Goal: Check status

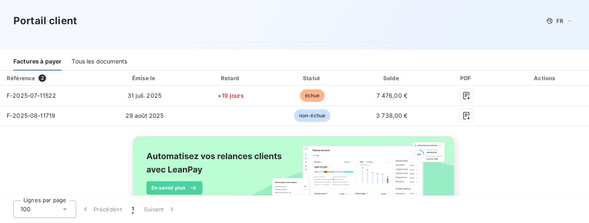
scroll to position [125, 0]
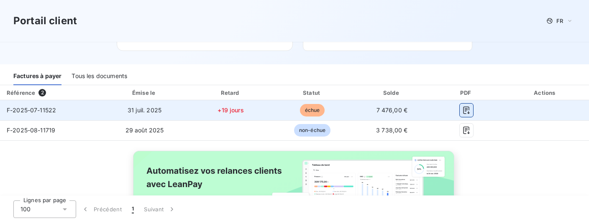
click at [462, 112] on icon "button" at bounding box center [466, 110] width 8 height 8
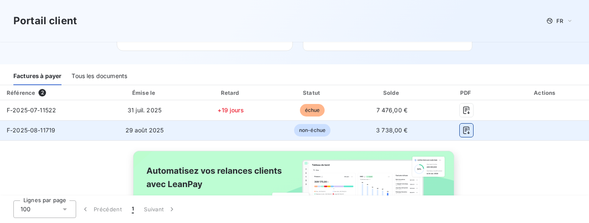
click at [463, 133] on icon "button" at bounding box center [466, 130] width 8 height 8
click at [462, 129] on icon "button" at bounding box center [466, 130] width 8 height 8
drag, startPoint x: 38, startPoint y: 133, endPoint x: 45, endPoint y: 133, distance: 6.3
click at [38, 133] on span "F-2025-08-11719" at bounding box center [31, 130] width 49 height 7
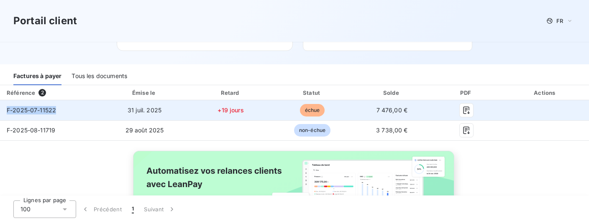
drag, startPoint x: 5, startPoint y: 111, endPoint x: 54, endPoint y: 112, distance: 49.4
click at [54, 112] on td "F-2025-07-11522" at bounding box center [50, 110] width 100 height 20
copy span "F-2025-07-11522"
